Goal: Find contact information: Find contact information

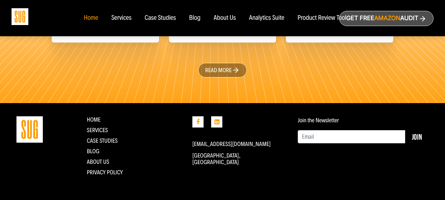
scroll to position [1631, 0]
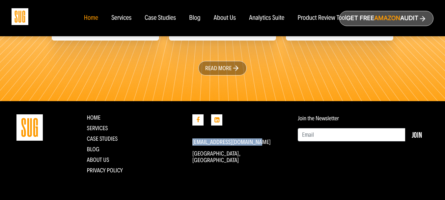
drag, startPoint x: 256, startPoint y: 141, endPoint x: 191, endPoint y: 142, distance: 64.5
click at [191, 142] on div "[EMAIL_ADDRESS][DOMAIN_NAME] [GEOGRAPHIC_DATA], [GEOGRAPHIC_DATA]" at bounding box center [239, 146] width 105 height 65
copy link "[EMAIL_ADDRESS][DOMAIN_NAME]"
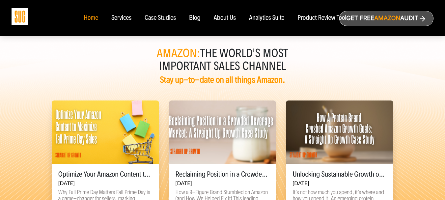
scroll to position [1433, 0]
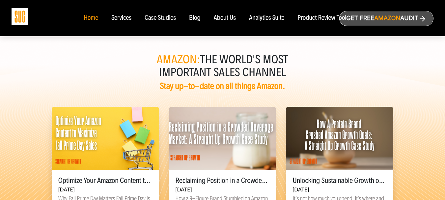
click at [119, 19] on div "Services" at bounding box center [121, 17] width 20 height 7
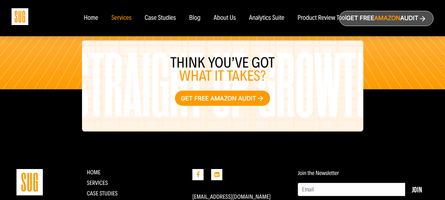
scroll to position [860, 0]
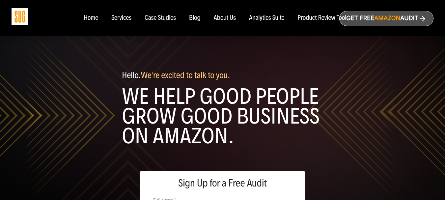
click at [227, 20] on div "About Us" at bounding box center [225, 17] width 22 height 7
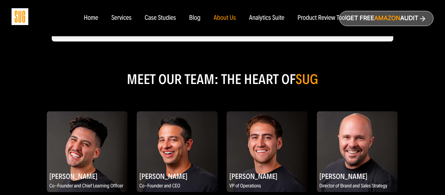
scroll to position [395, 0]
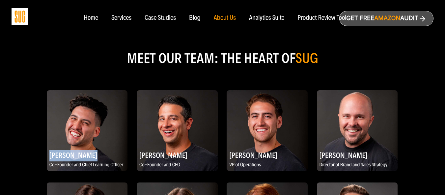
drag, startPoint x: 92, startPoint y: 135, endPoint x: 51, endPoint y: 132, distance: 41.2
click at [51, 148] on h2 "[PERSON_NAME]" at bounding box center [87, 154] width 81 height 13
copy h2 "[PERSON_NAME]"
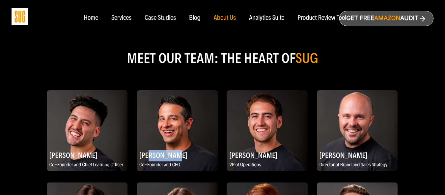
drag, startPoint x: 173, startPoint y: 136, endPoint x: 149, endPoint y: 132, distance: 24.6
click at [149, 148] on h2 "[PERSON_NAME]" at bounding box center [177, 154] width 81 height 13
copy h2 "[PERSON_NAME]"
drag, startPoint x: 267, startPoint y: 134, endPoint x: 227, endPoint y: 135, distance: 39.5
click at [227, 148] on h2 "[PERSON_NAME]" at bounding box center [266, 154] width 81 height 13
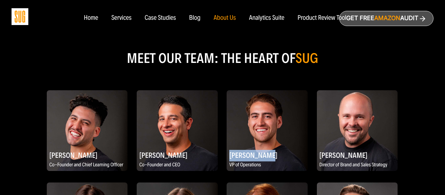
copy h2 "[PERSON_NAME]"
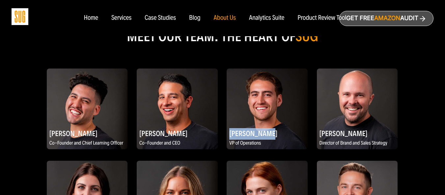
scroll to position [428, 0]
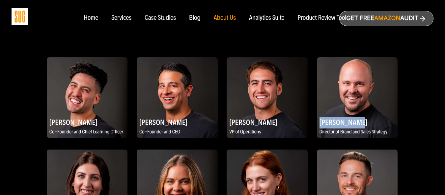
drag, startPoint x: 350, startPoint y: 102, endPoint x: 320, endPoint y: 99, distance: 30.4
click at [320, 116] on h2 "[PERSON_NAME]" at bounding box center [357, 122] width 81 height 13
copy h2 "[PERSON_NAME]"
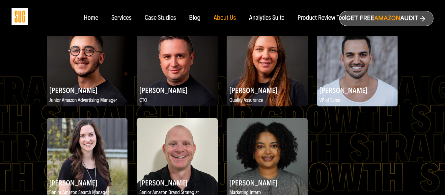
scroll to position [922, 0]
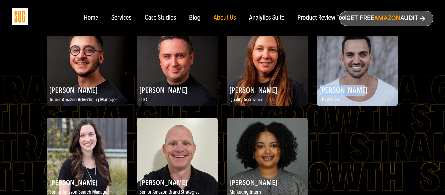
drag, startPoint x: 349, startPoint y: 69, endPoint x: 320, endPoint y: 69, distance: 29.6
click at [320, 83] on h2 "[PERSON_NAME]" at bounding box center [357, 89] width 81 height 13
copy h2 "[PERSON_NAME]"
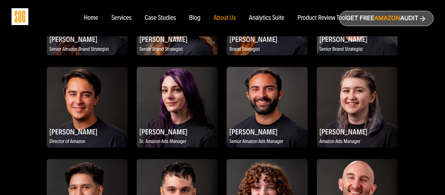
scroll to position [592, 0]
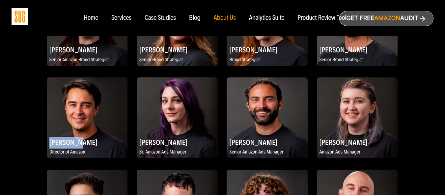
drag, startPoint x: 66, startPoint y: 122, endPoint x: 51, endPoint y: 121, distance: 15.2
click at [51, 136] on h2 "[PERSON_NAME]" at bounding box center [87, 142] width 81 height 13
copy h2 "[PERSON_NAME]"
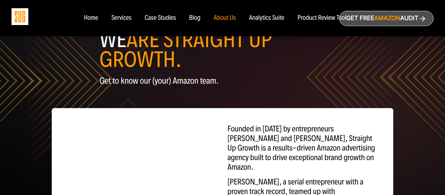
scroll to position [33, 0]
